Goal: Transaction & Acquisition: Purchase product/service

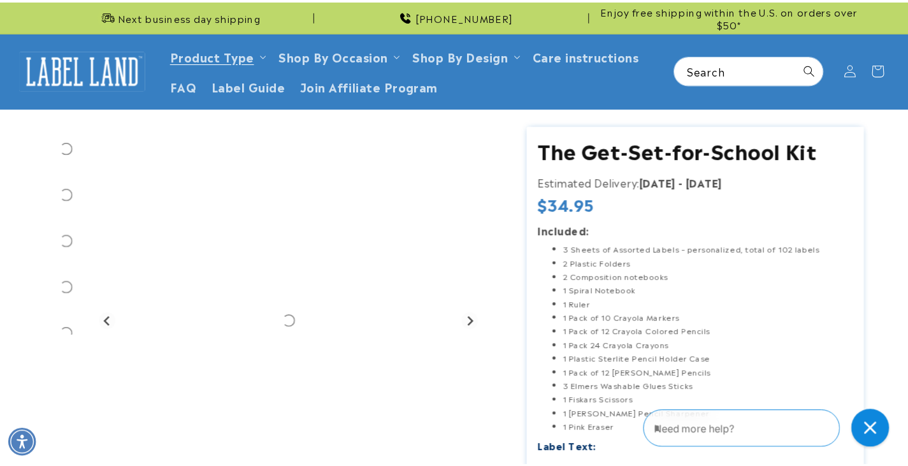
scroll to position [127, 0]
